Goal: Task Accomplishment & Management: Complete application form

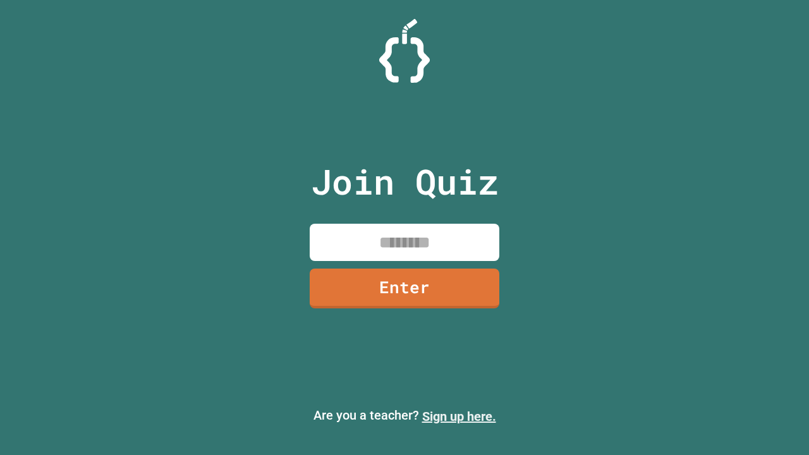
click at [459, 417] on link "Sign up here." at bounding box center [459, 416] width 74 height 15
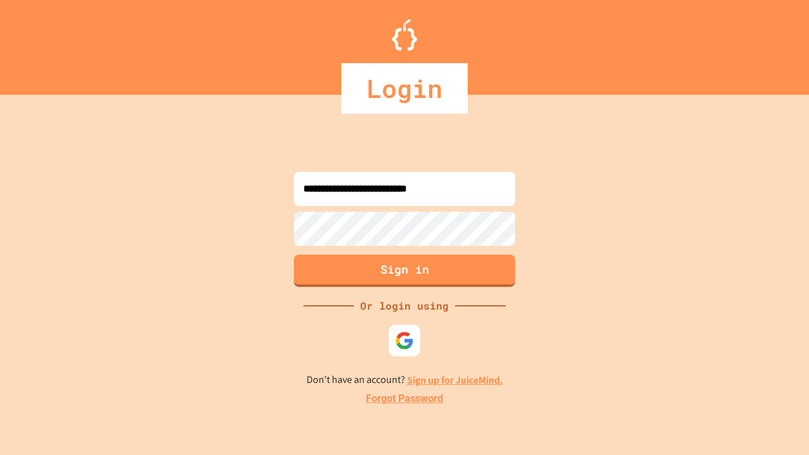
type input "**********"
